Goal: Navigation & Orientation: Find specific page/section

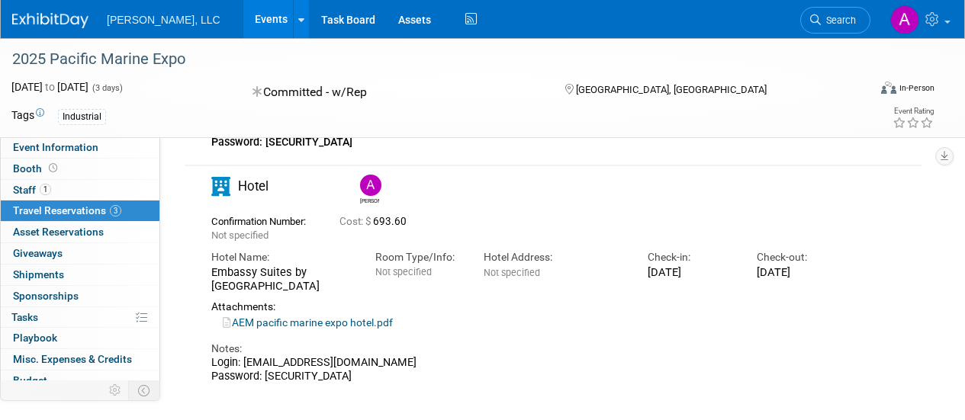
click at [87, 207] on span "Travel Reservations 3" at bounding box center [67, 210] width 108 height 12
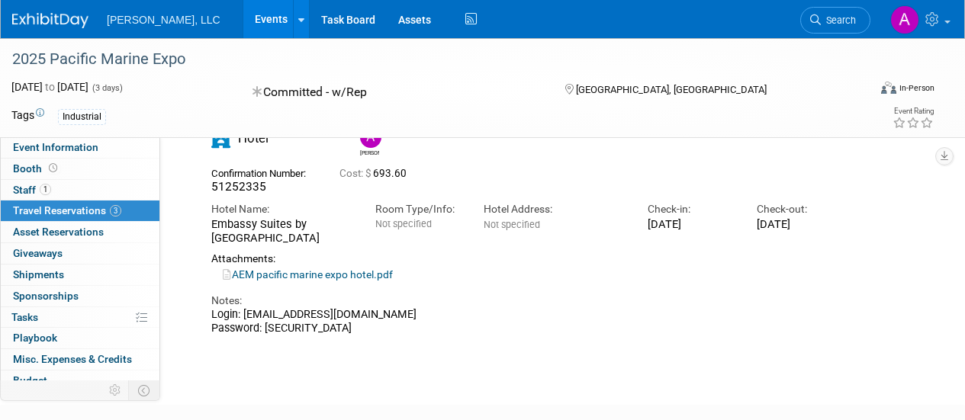
scroll to position [839, 0]
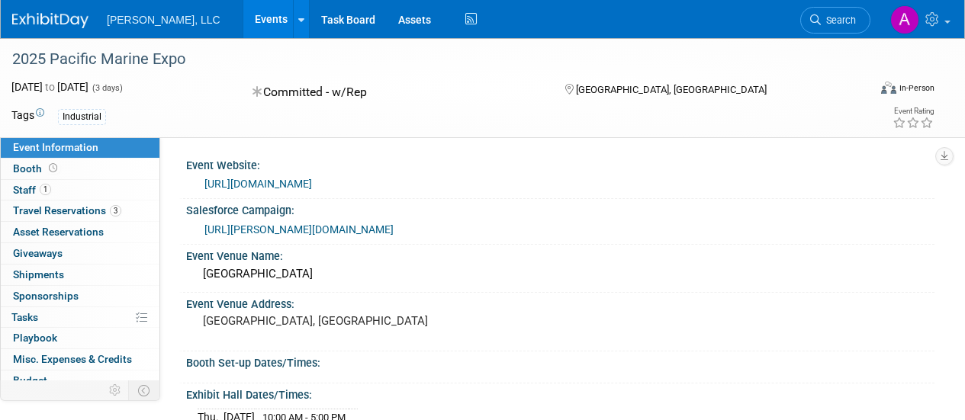
scroll to position [628, 0]
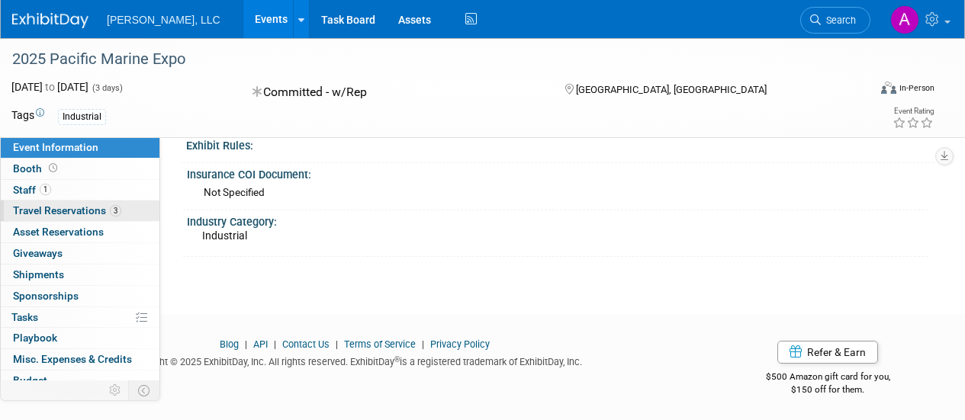
click at [78, 210] on span "Travel Reservations 3" at bounding box center [67, 210] width 108 height 12
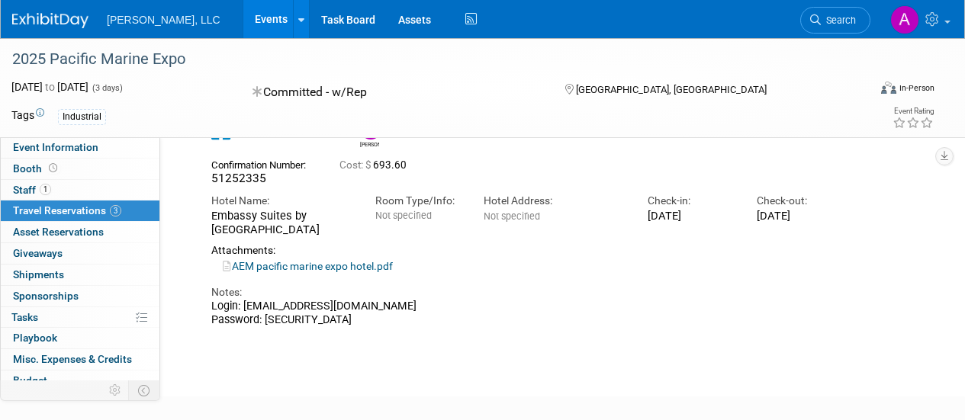
scroll to position [839, 0]
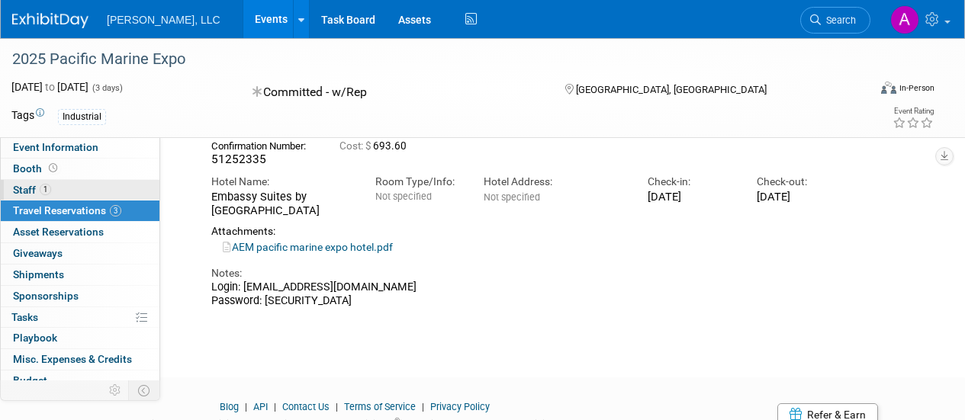
click at [20, 186] on span "Staff 1" at bounding box center [32, 190] width 38 height 12
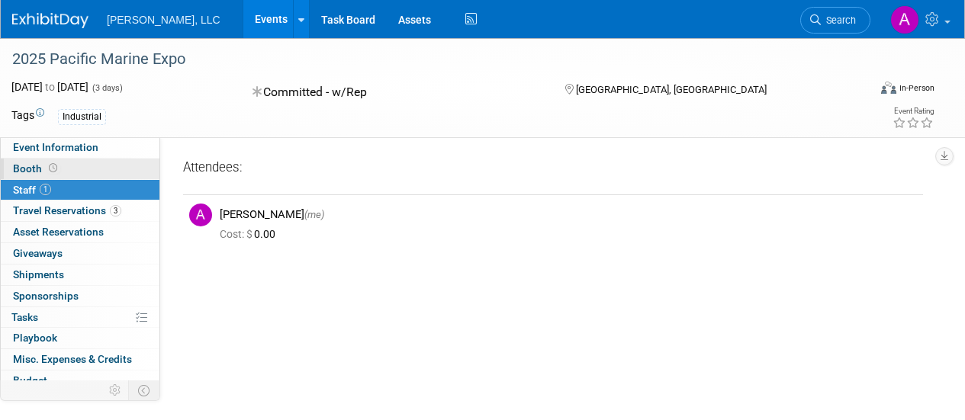
click at [35, 170] on span "Booth" at bounding box center [36, 168] width 47 height 12
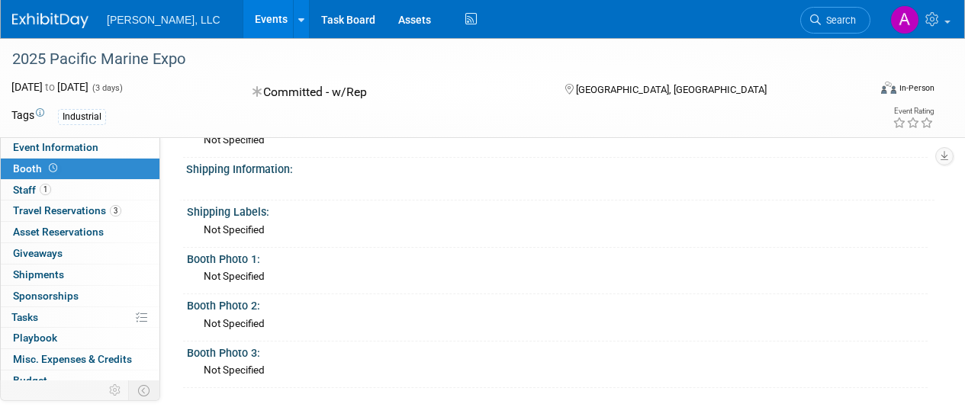
scroll to position [381, 0]
